Goal: Task Accomplishment & Management: Use online tool/utility

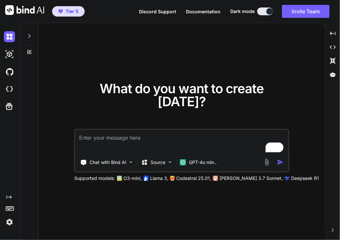
click at [14, 225] on img at bounding box center [9, 222] width 11 height 11
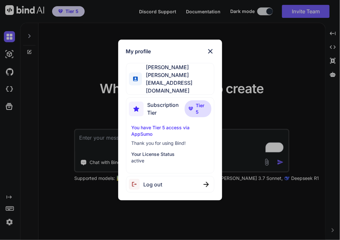
click at [173, 176] on div "Log out" at bounding box center [170, 184] width 88 height 17
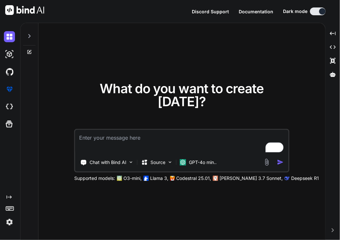
type textarea "x"
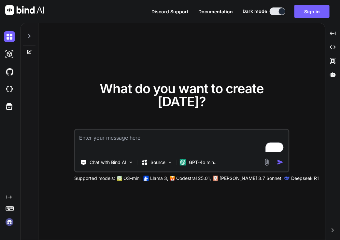
click at [10, 226] on img at bounding box center [9, 222] width 11 height 11
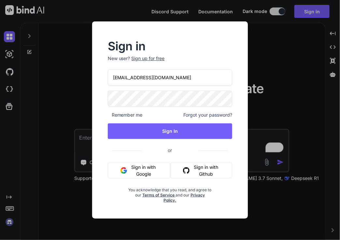
click at [168, 75] on input "[EMAIL_ADDRESS][DOMAIN_NAME]" at bounding box center [170, 78] width 125 height 16
paste input "[EMAIL_ADDRESS][DOMAIN_NAME]"
type input "[EMAIL_ADDRESS][DOMAIN_NAME]"
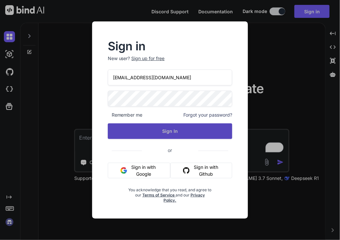
click at [115, 135] on button "Sign In" at bounding box center [170, 132] width 125 height 16
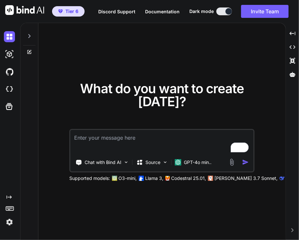
type textarea "x"
click at [122, 145] on textarea "To enrich screen reader interactions, please activate Accessibility in Grammarl…" at bounding box center [161, 142] width 183 height 24
